Goal: Find specific page/section: Find specific page/section

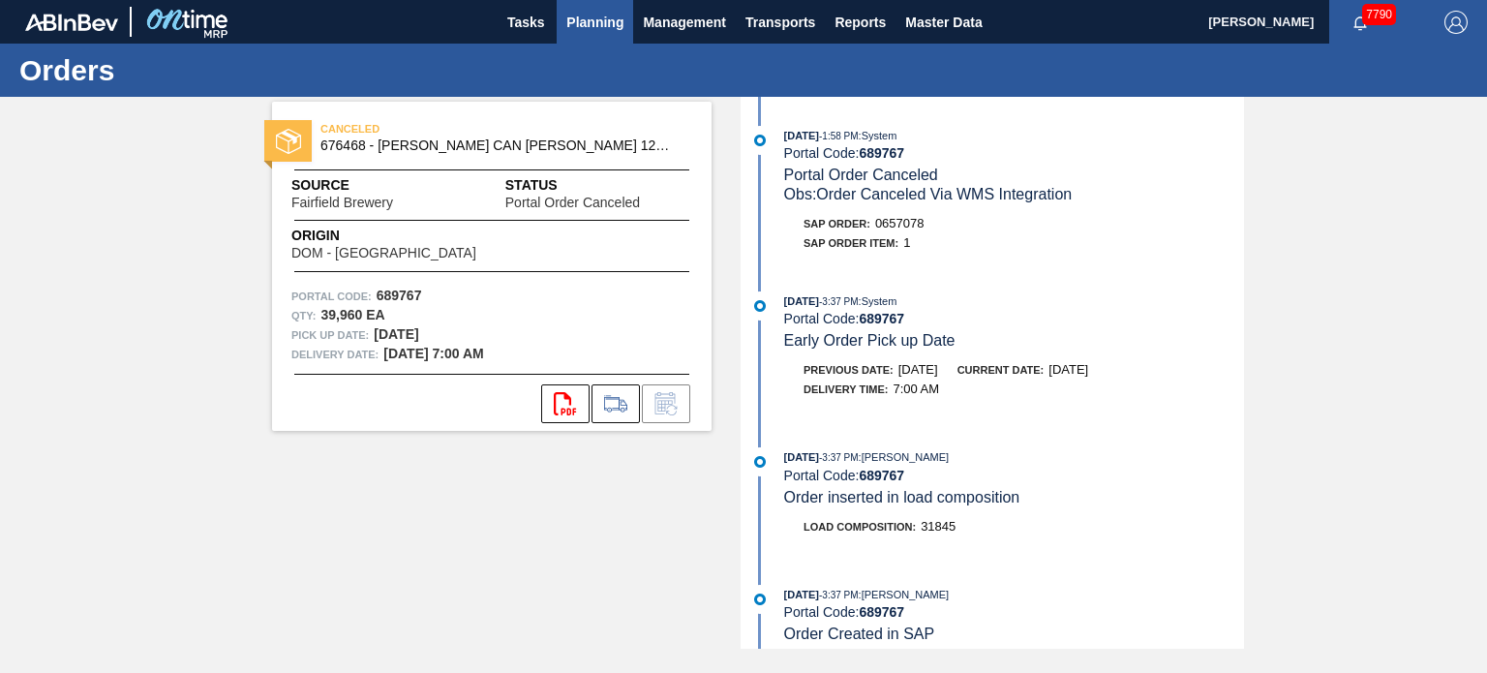
click at [608, 18] on span "Planning" at bounding box center [594, 22] width 57 height 23
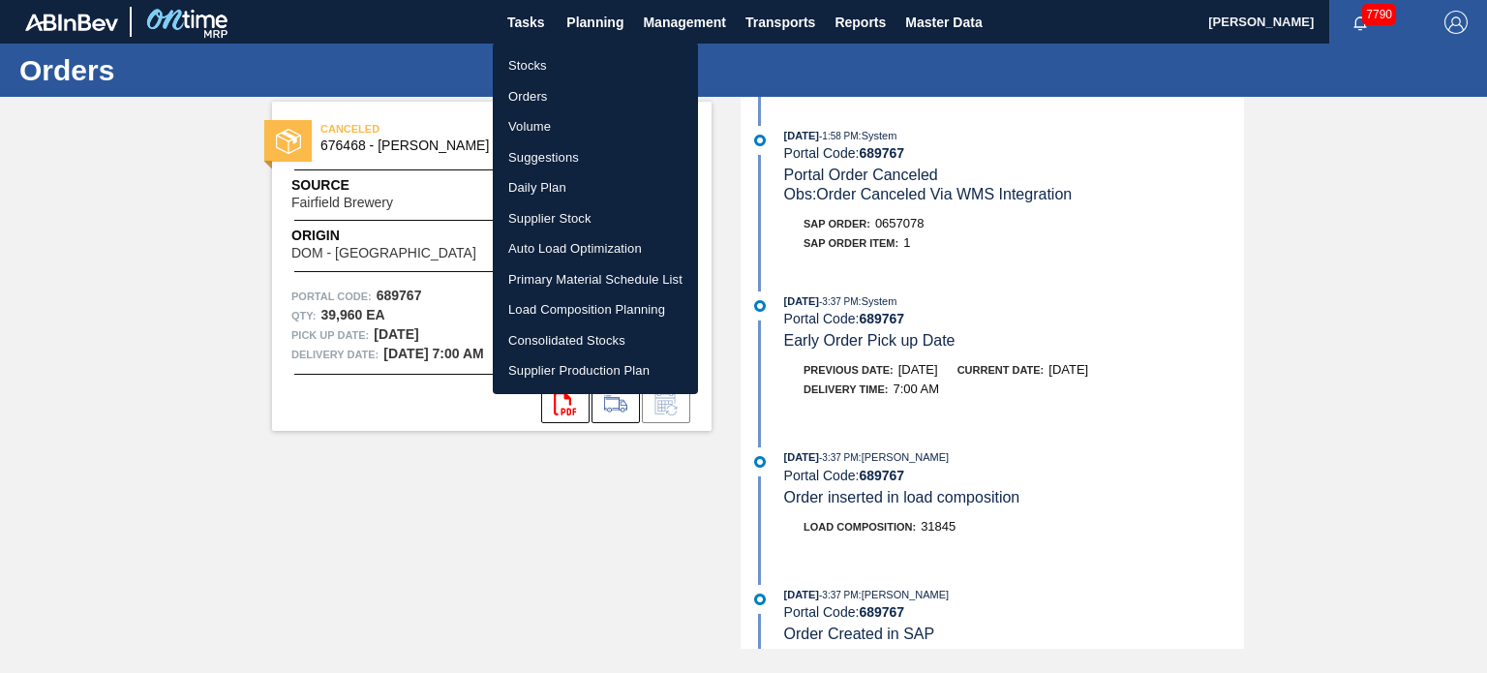
click at [542, 99] on li "Orders" at bounding box center [595, 96] width 205 height 31
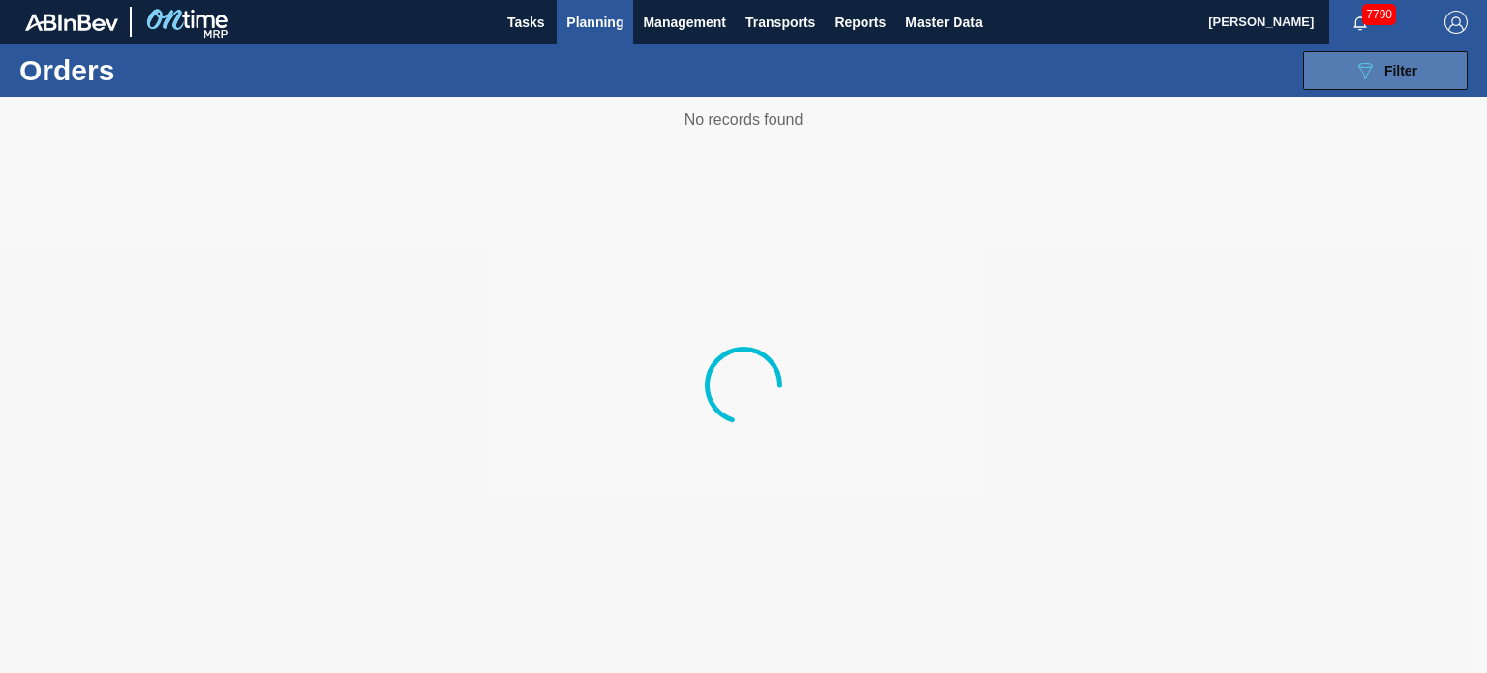
click at [1362, 54] on button "089F7B8B-B2A5-4AFE-B5C0-19BA573D28AC Filter" at bounding box center [1385, 70] width 165 height 39
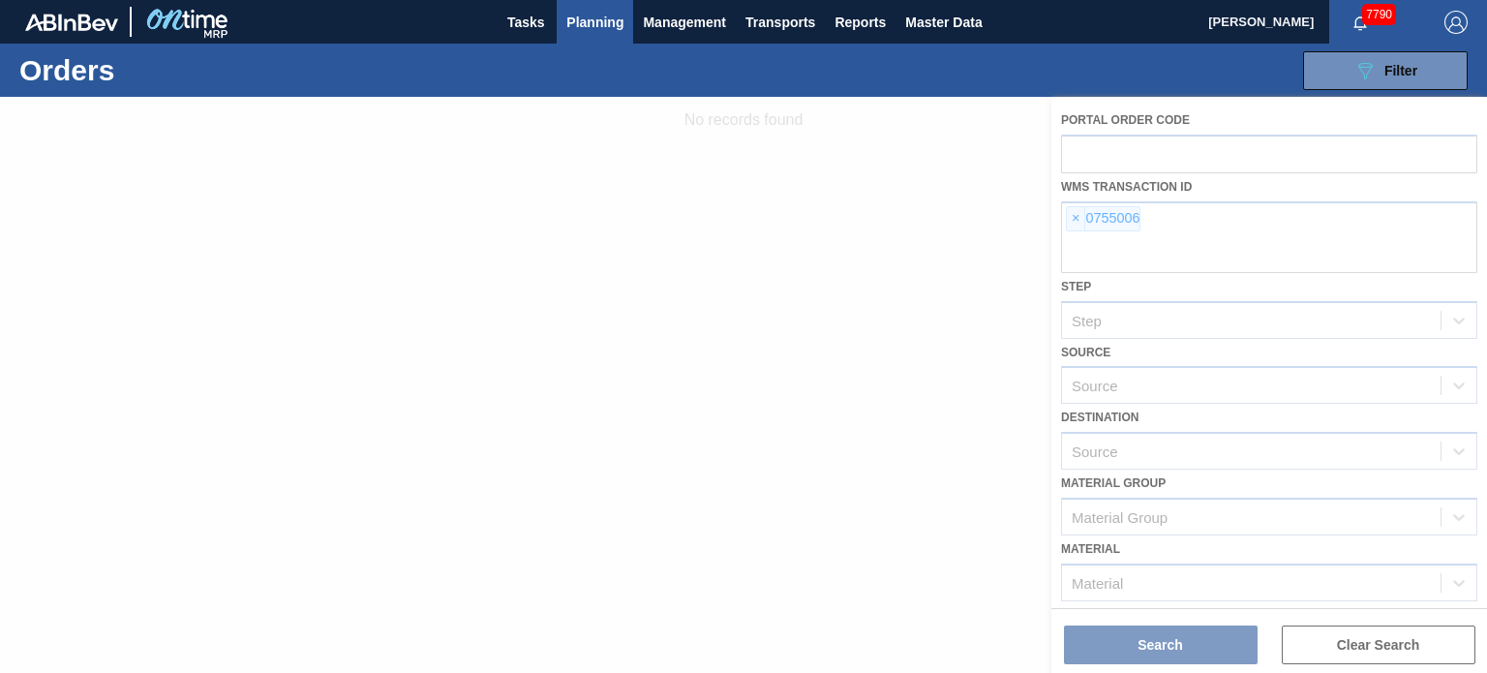
click at [1071, 222] on div at bounding box center [743, 385] width 1487 height 576
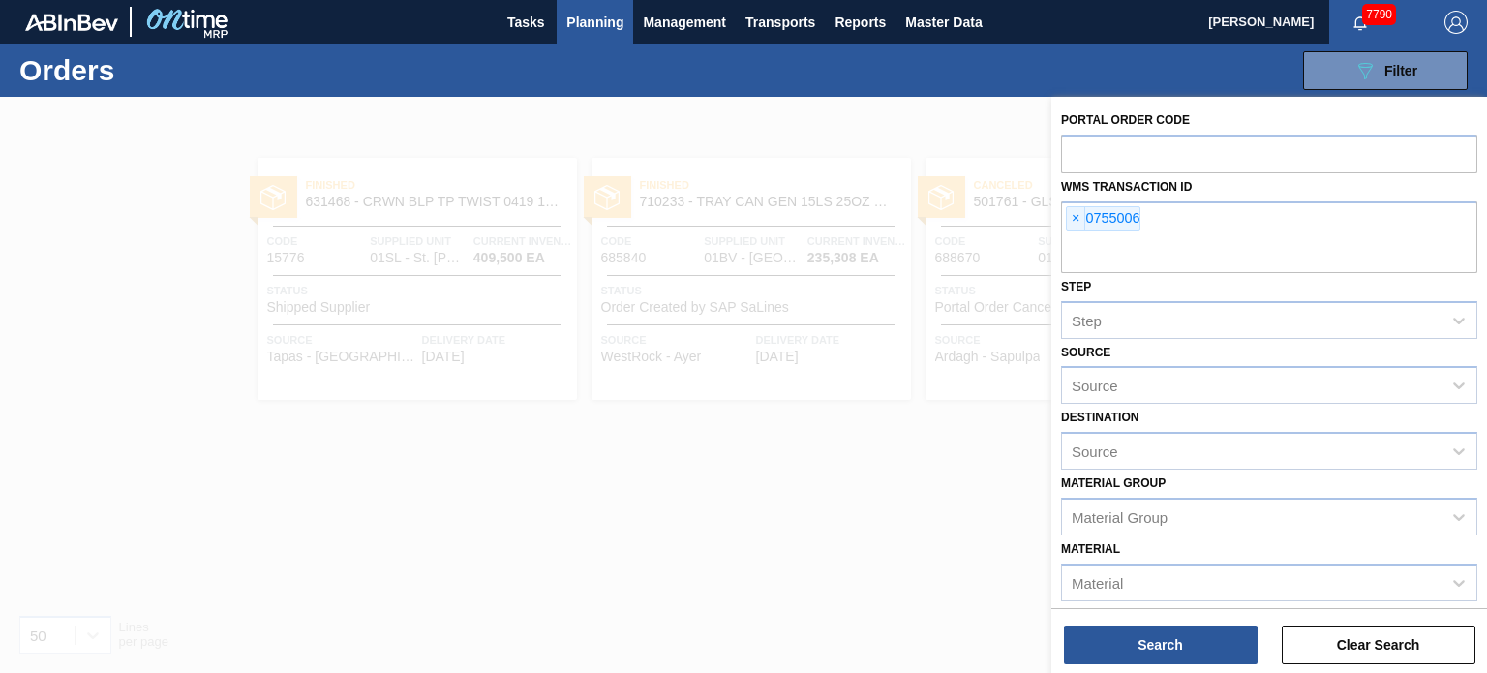
click at [1073, 219] on span "×" at bounding box center [1076, 218] width 18 height 23
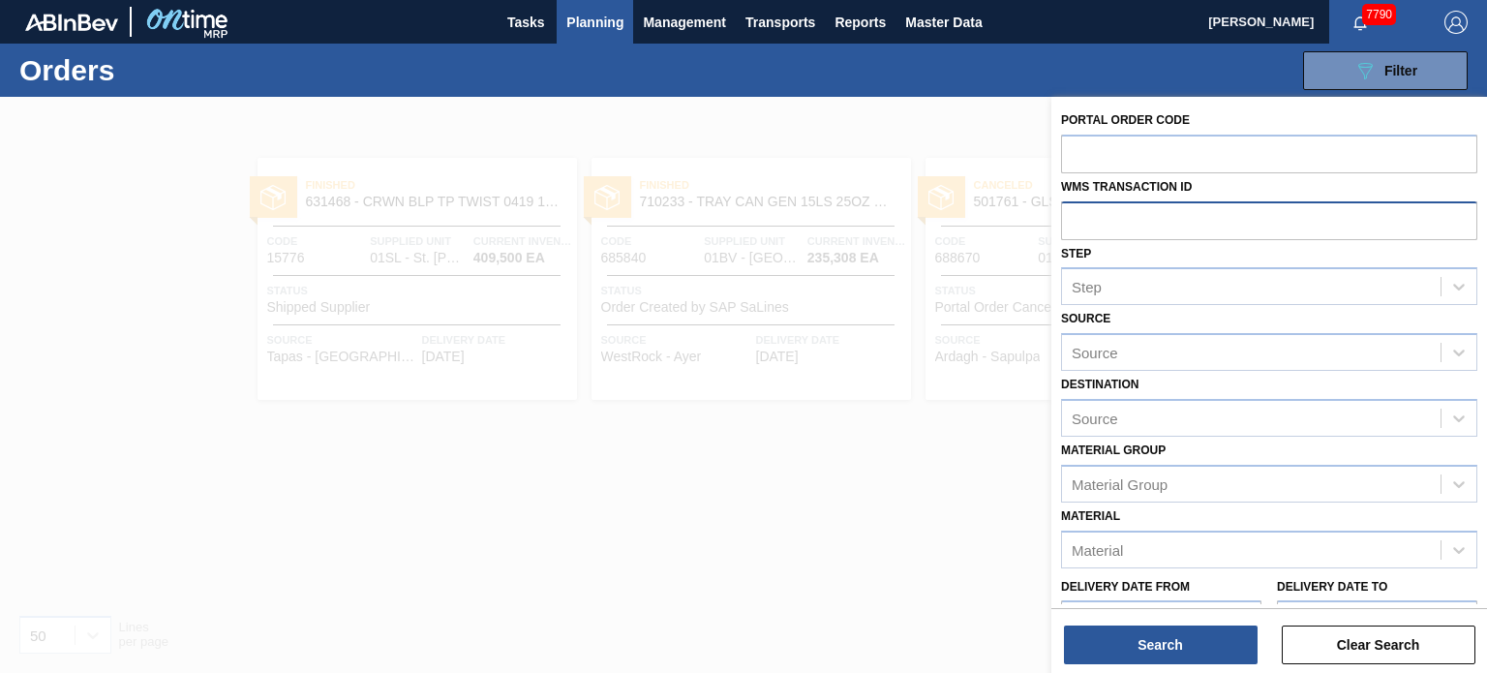
paste input "01BV0498380"
click at [1108, 212] on input "01BV0498380" at bounding box center [1269, 219] width 416 height 37
type input "0498380"
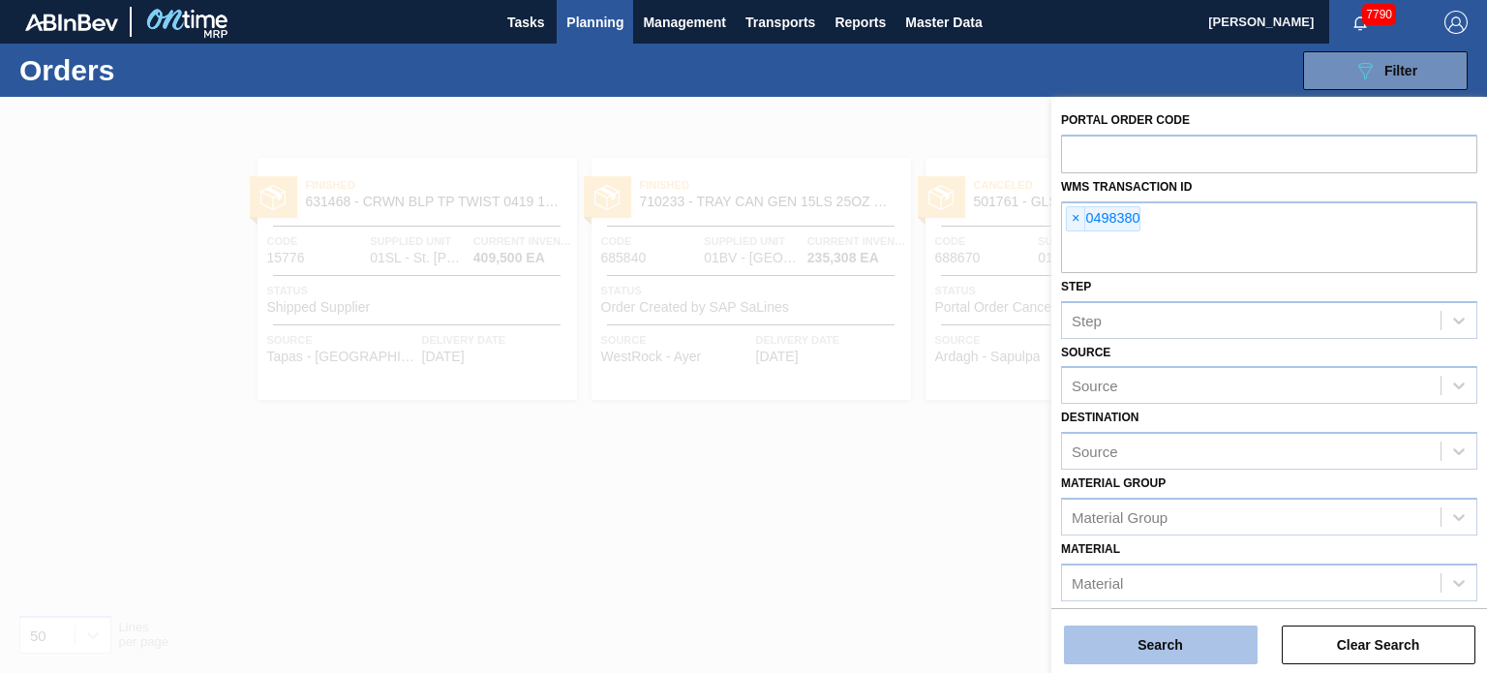
click at [1139, 653] on button "Search" at bounding box center [1161, 644] width 194 height 39
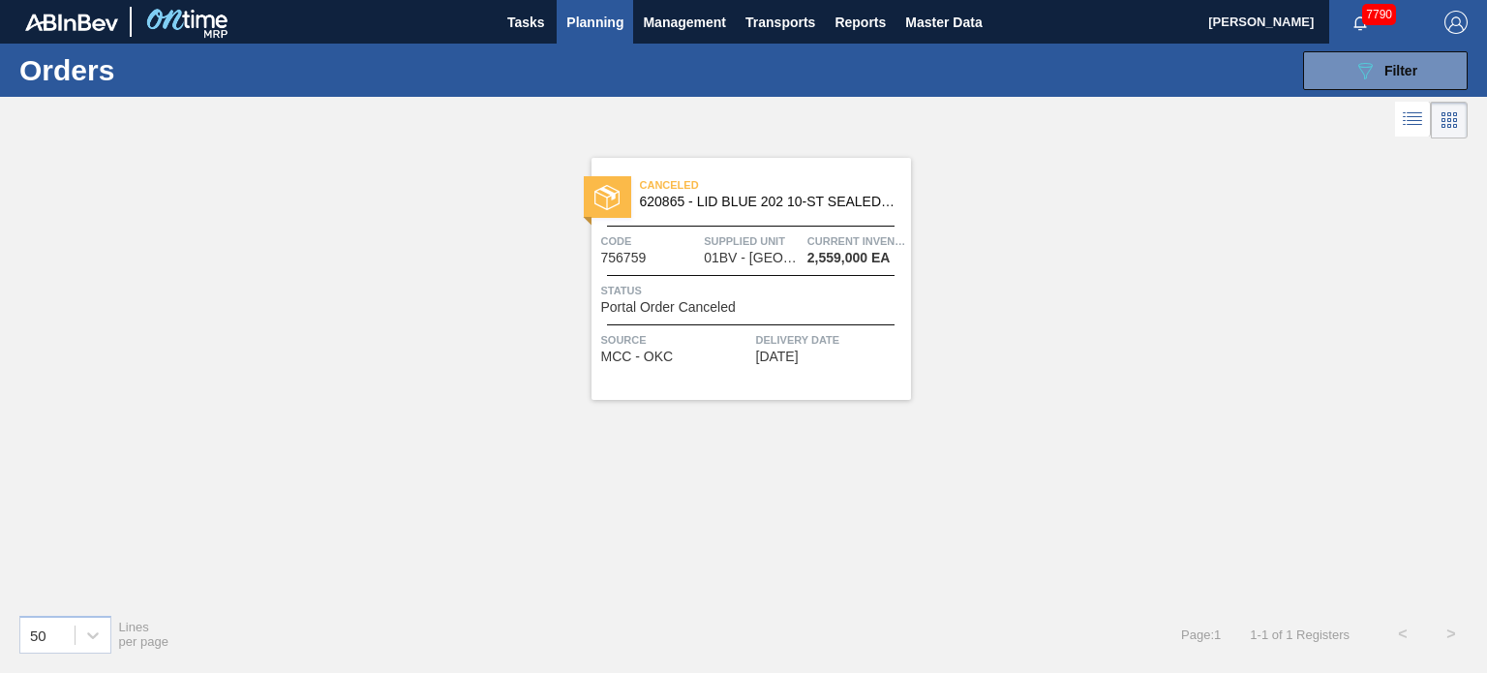
click at [730, 199] on span "620865 - LID BLUE 202 10-ST SEALED 0523 BLU DIE M" at bounding box center [768, 202] width 256 height 15
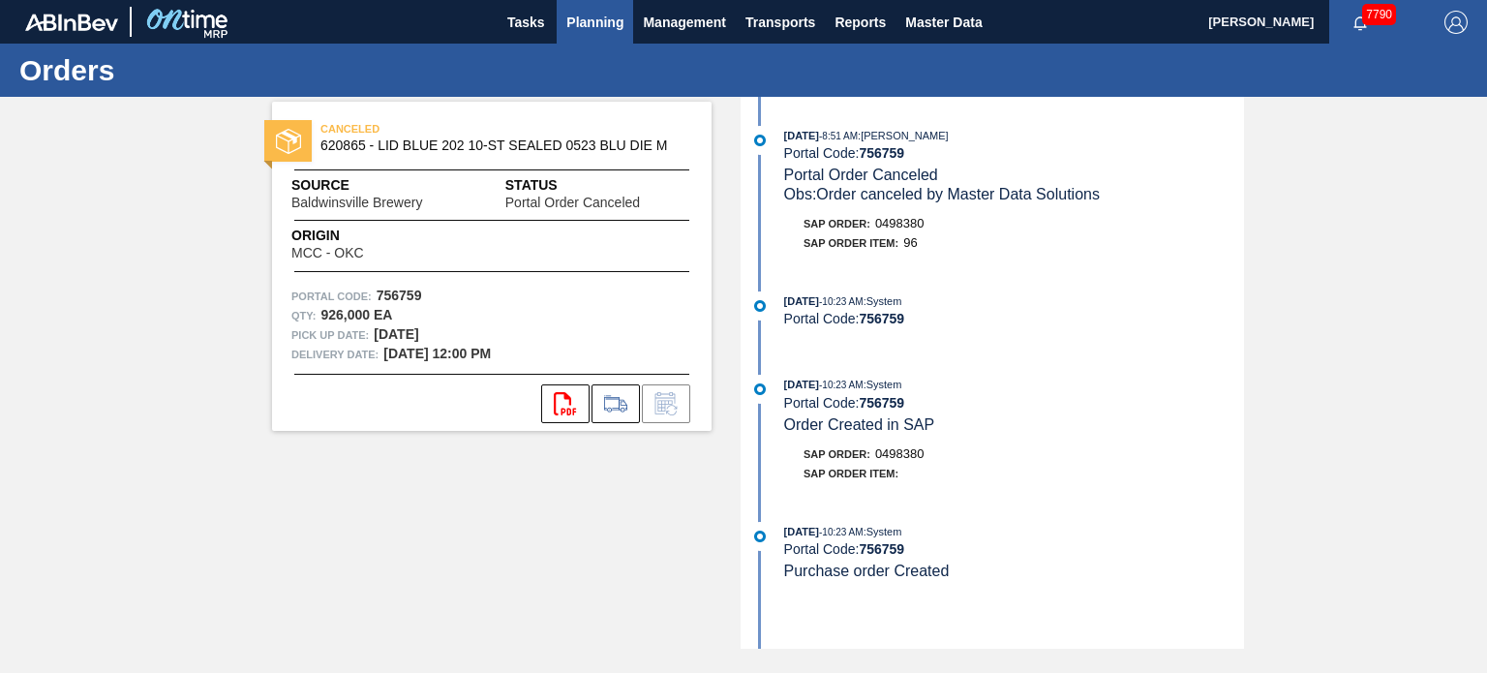
click at [608, 18] on span "Planning" at bounding box center [594, 22] width 57 height 23
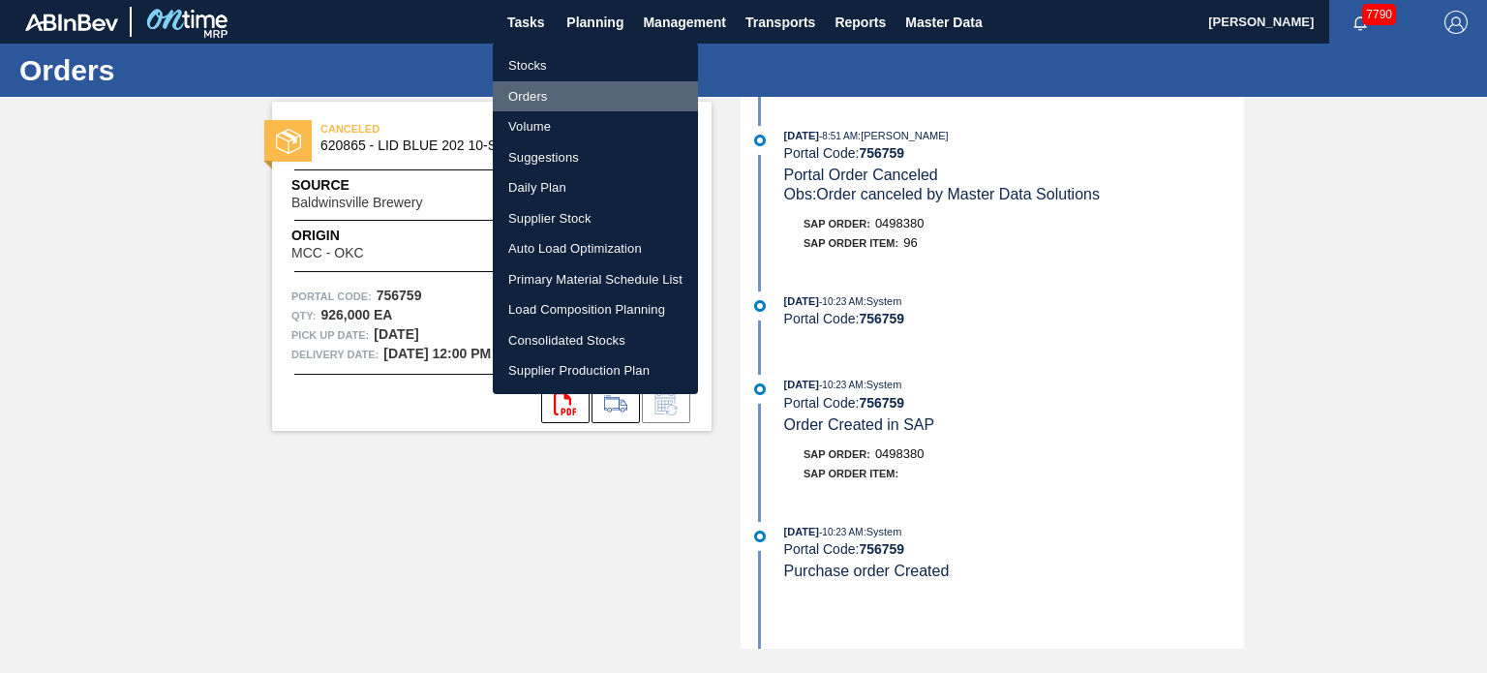
click at [542, 93] on li "Orders" at bounding box center [595, 96] width 205 height 31
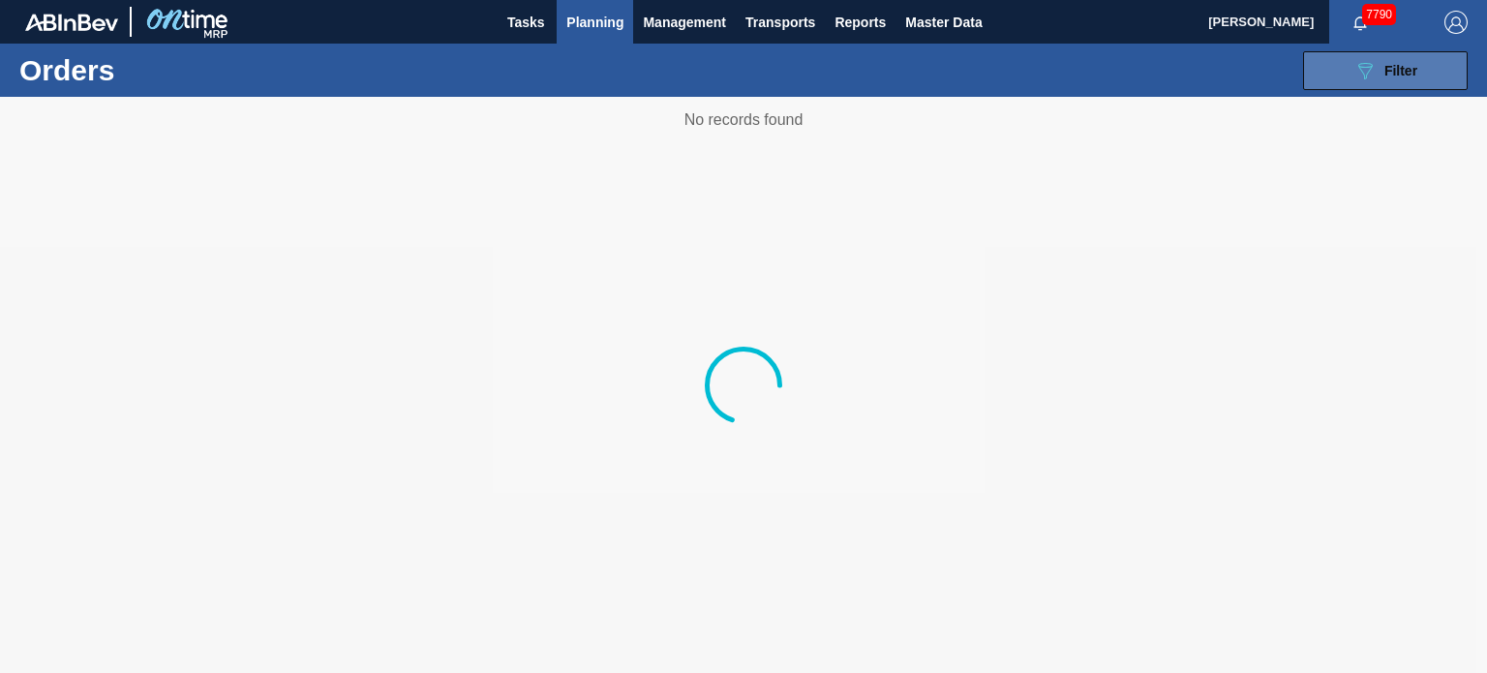
click at [1360, 69] on icon at bounding box center [1365, 71] width 15 height 16
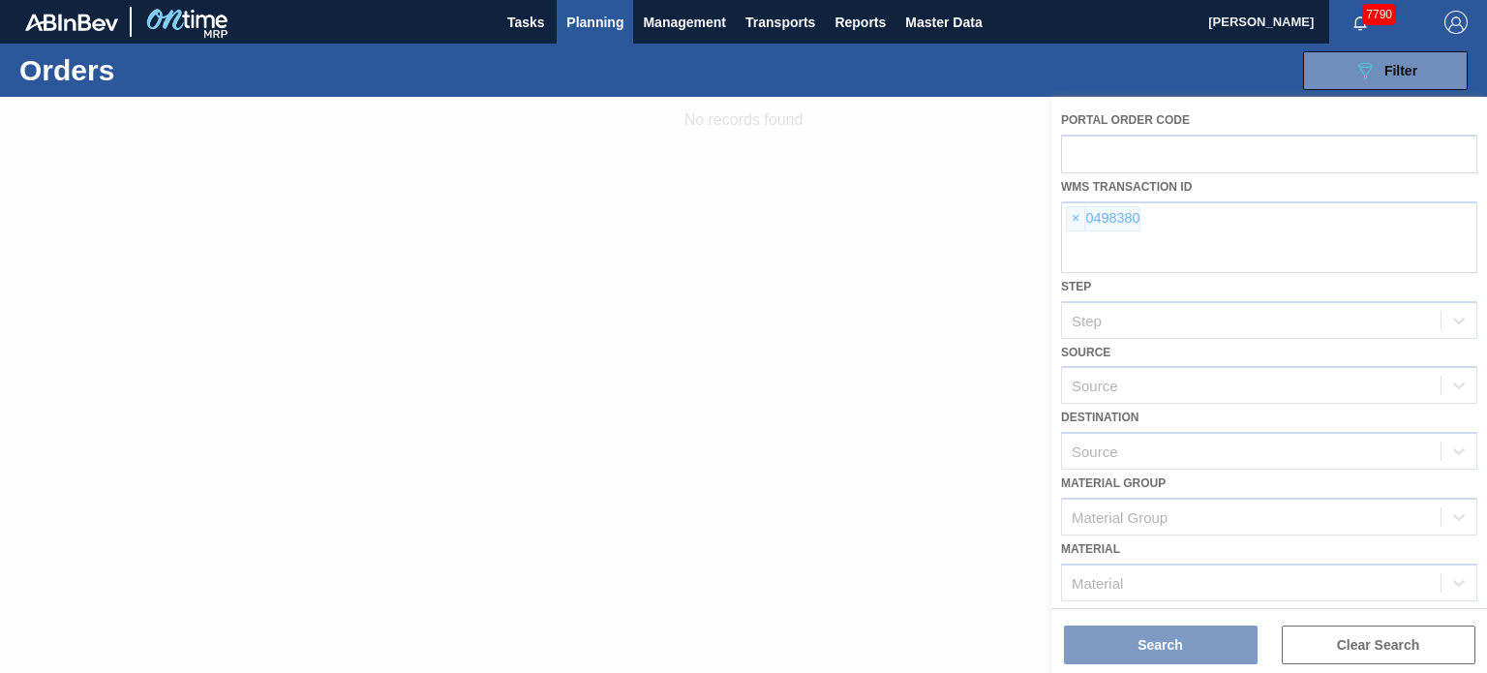
click at [1063, 203] on div at bounding box center [743, 385] width 1487 height 576
click at [1070, 212] on div at bounding box center [743, 385] width 1487 height 576
click at [1073, 217] on div at bounding box center [743, 385] width 1487 height 576
click at [1073, 219] on div at bounding box center [743, 385] width 1487 height 576
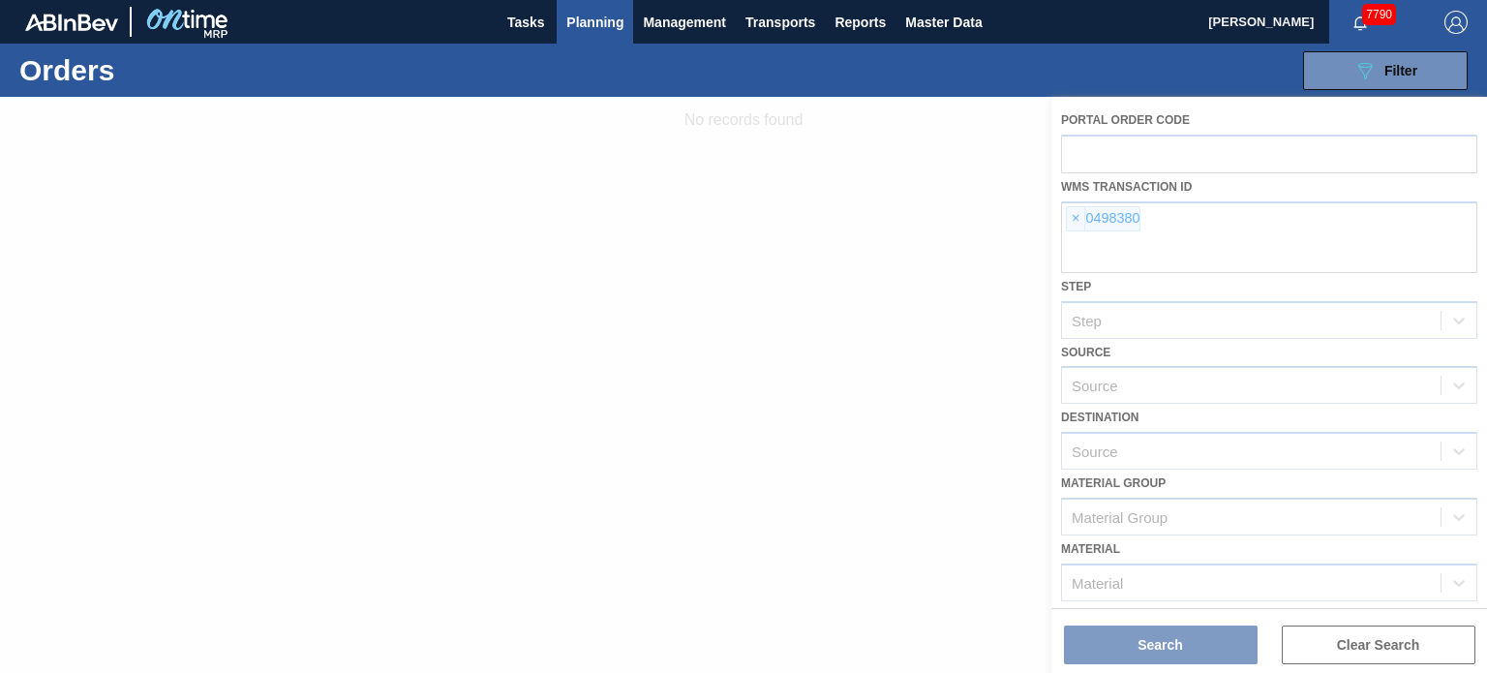
click at [1073, 220] on div at bounding box center [743, 385] width 1487 height 576
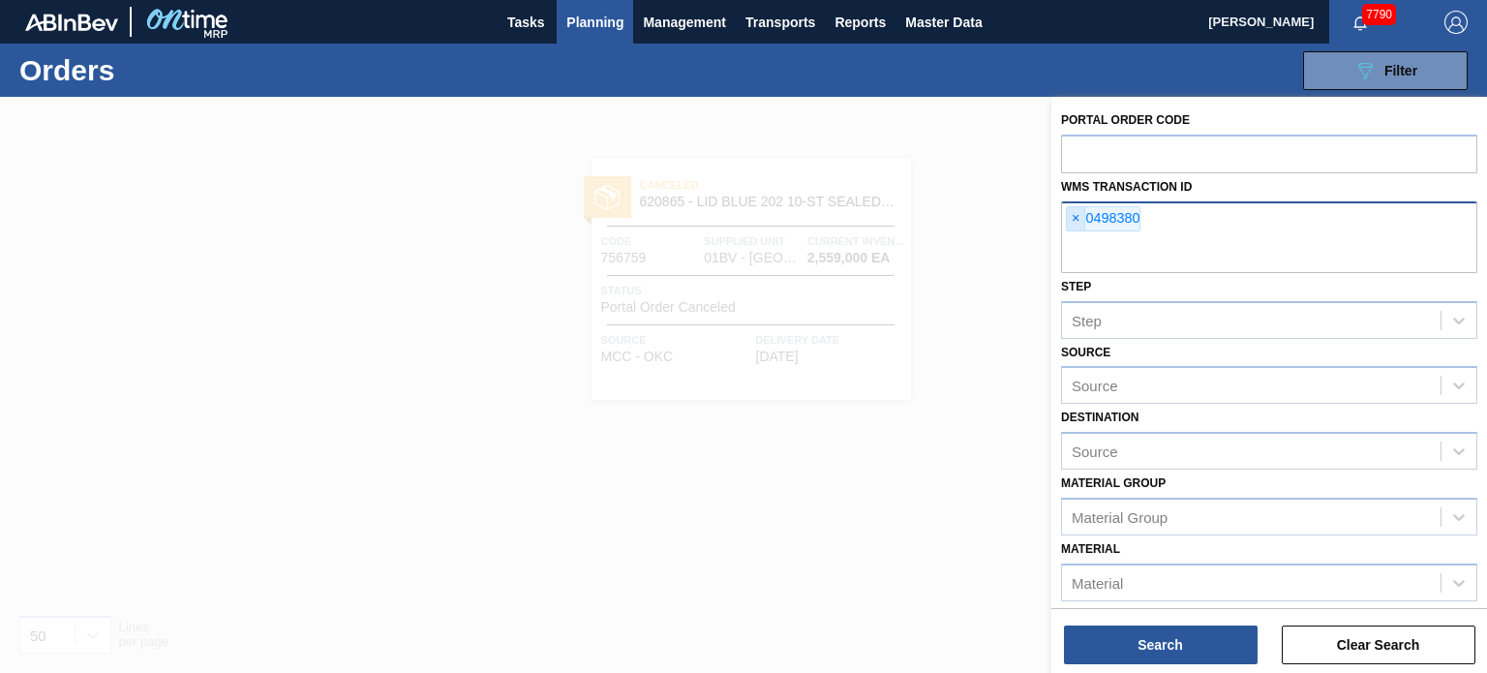
click at [1075, 224] on span "×" at bounding box center [1076, 218] width 18 height 23
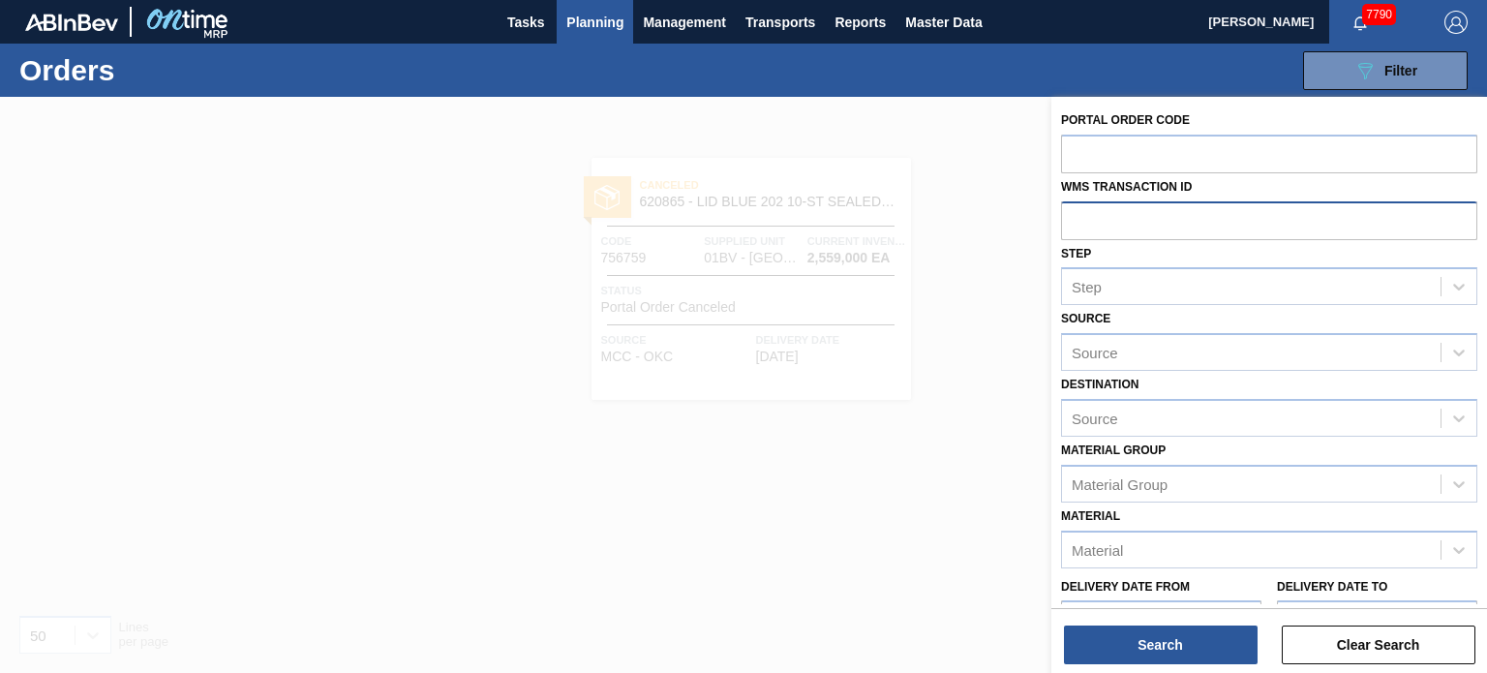
paste input "01CV0164655"
click at [1108, 219] on input "01CV0164655" at bounding box center [1269, 219] width 416 height 37
type input "0164655"
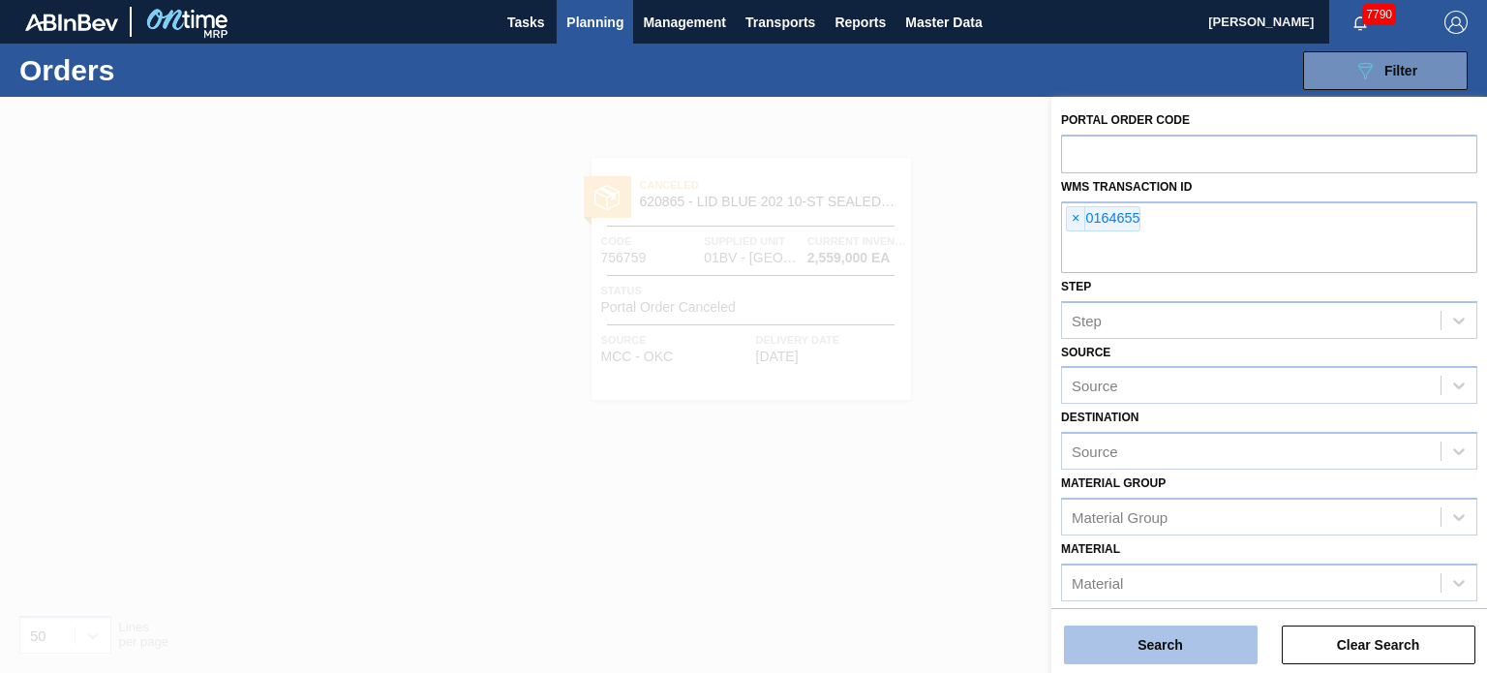
click at [1148, 630] on button "Search" at bounding box center [1161, 644] width 194 height 39
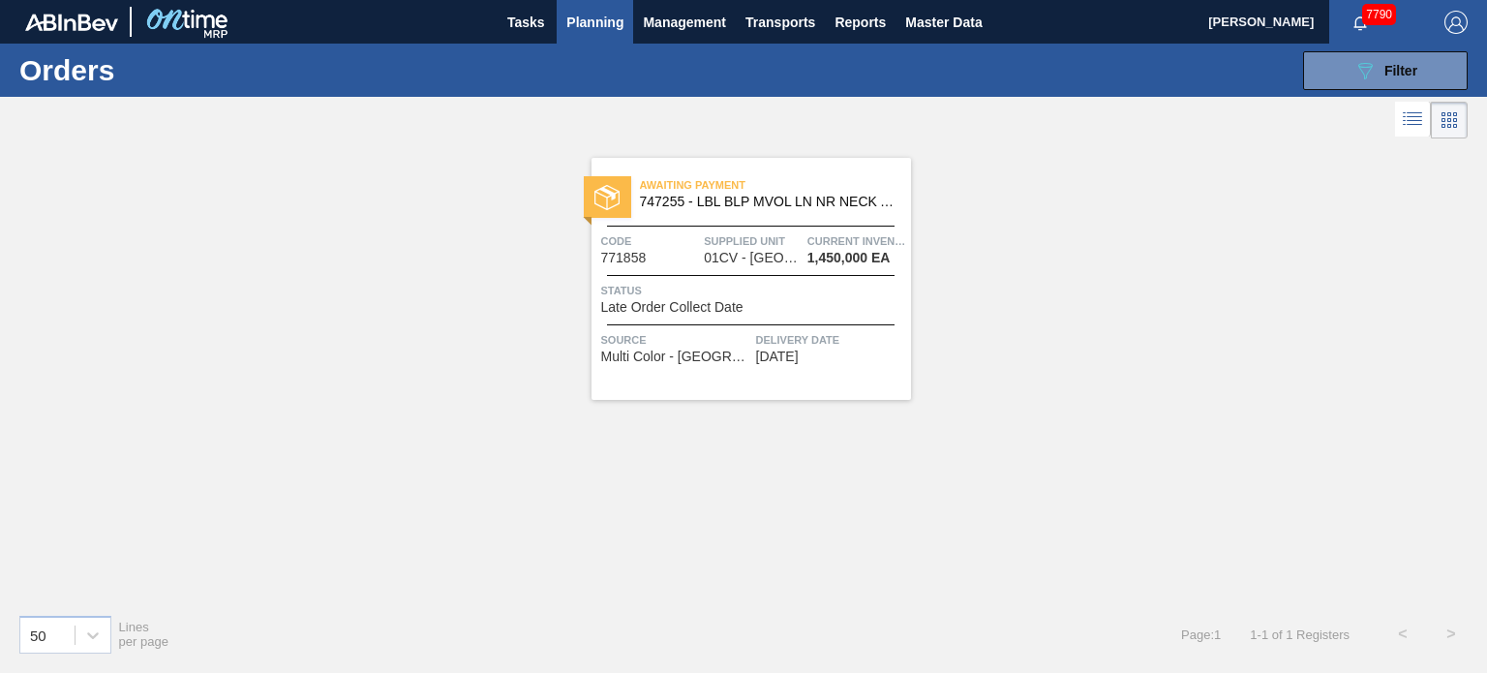
click at [693, 197] on span "747255 - LBL BLP MVOL LN NR NECK APL 0419 #8 BEER" at bounding box center [768, 202] width 256 height 15
